Goal: Task Accomplishment & Management: Manage account settings

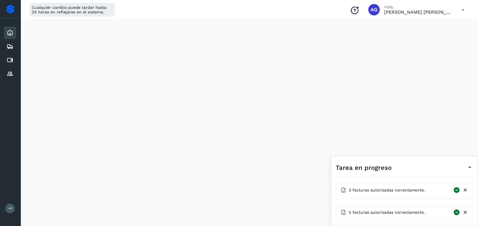
click at [11, 61] on icon at bounding box center [10, 60] width 7 height 7
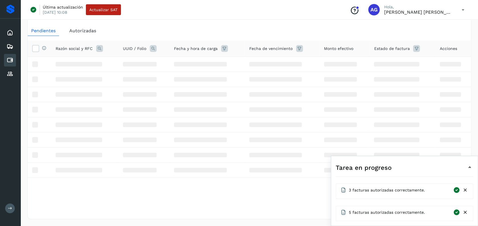
scroll to position [22, 0]
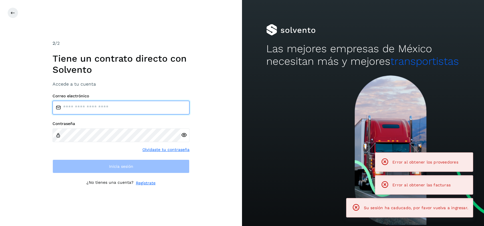
type input "**********"
